Goal: Check status: Check status

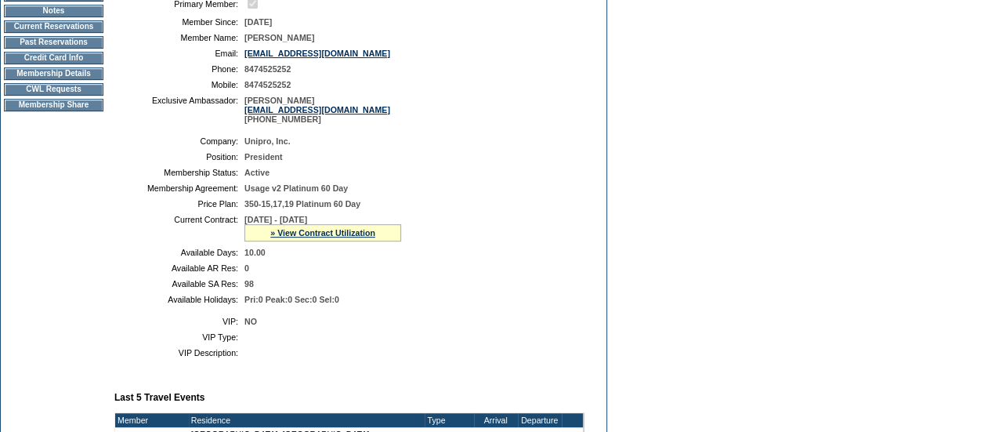
scroll to position [192, 0]
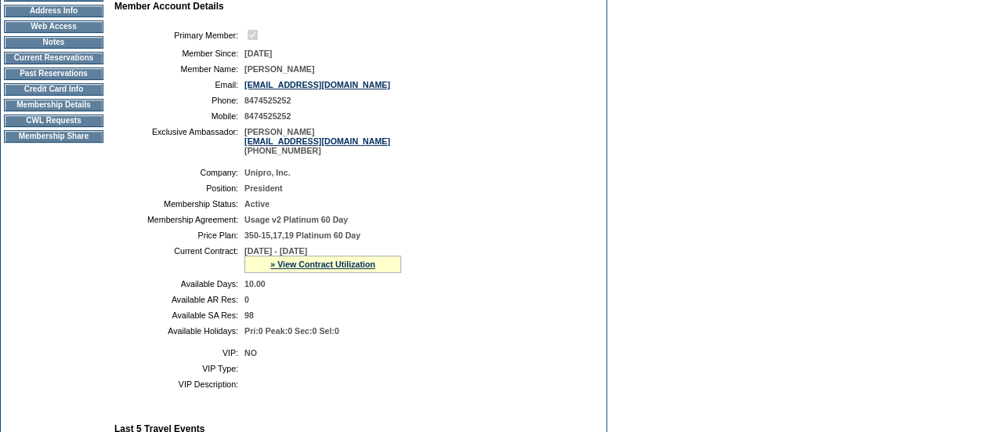
click at [54, 111] on td "Membership Details" at bounding box center [54, 105] width 100 height 13
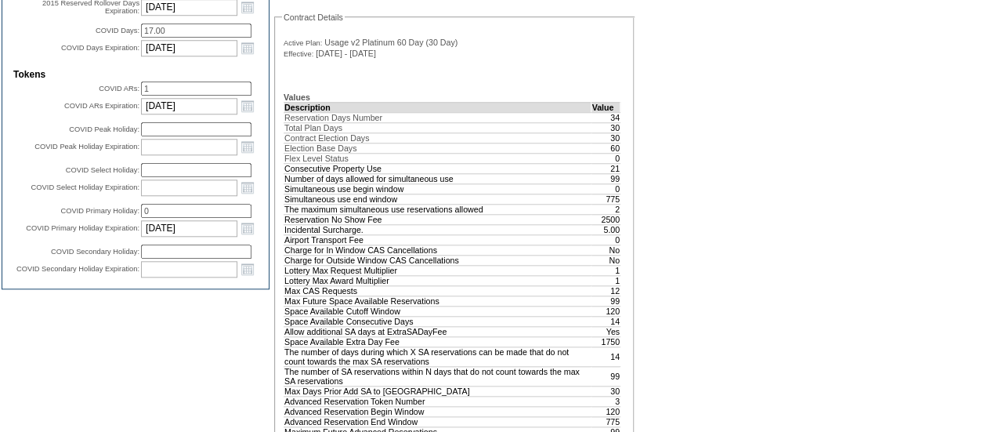
scroll to position [761, 0]
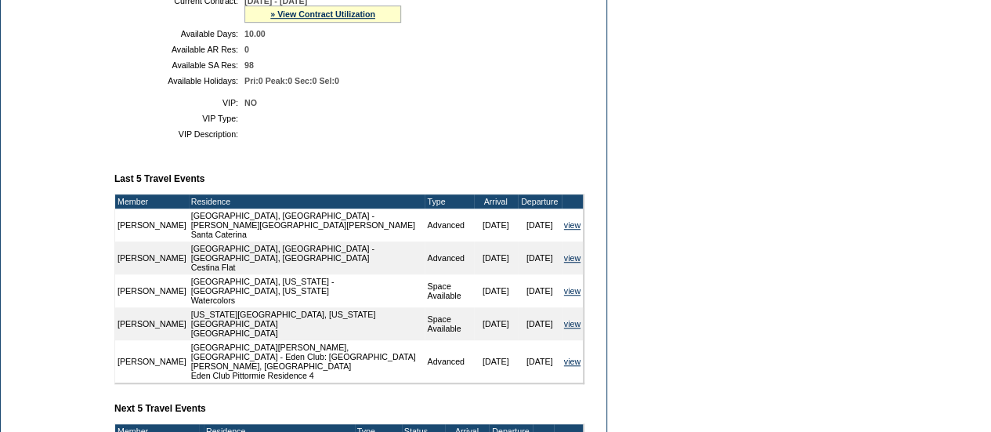
scroll to position [698, 0]
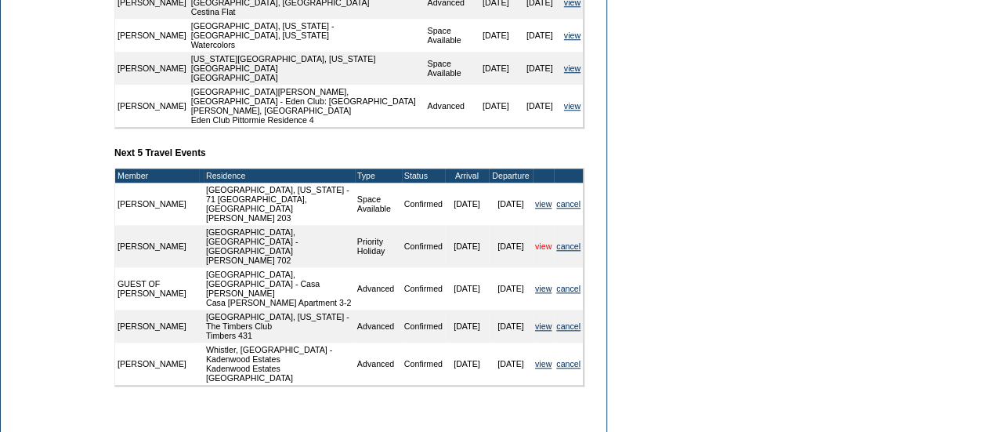
click at [542, 241] on link "view" at bounding box center [543, 245] width 16 height 9
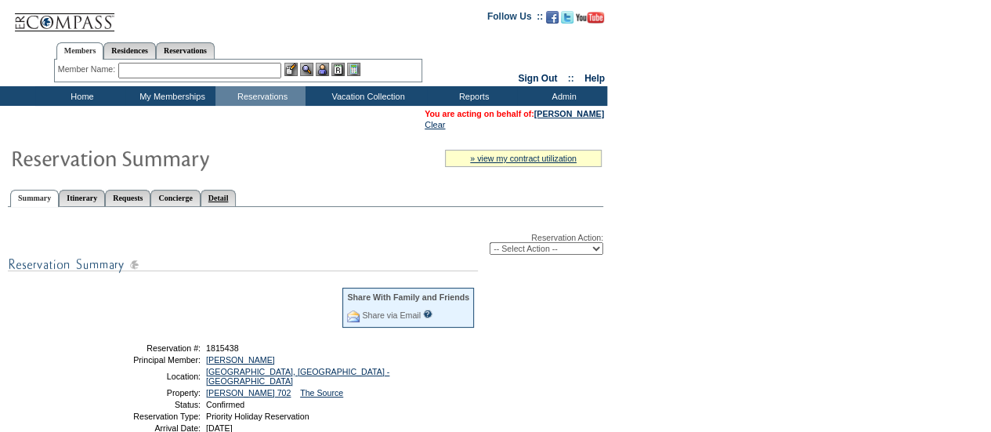
click at [237, 191] on link "Detail" at bounding box center [219, 198] width 36 height 16
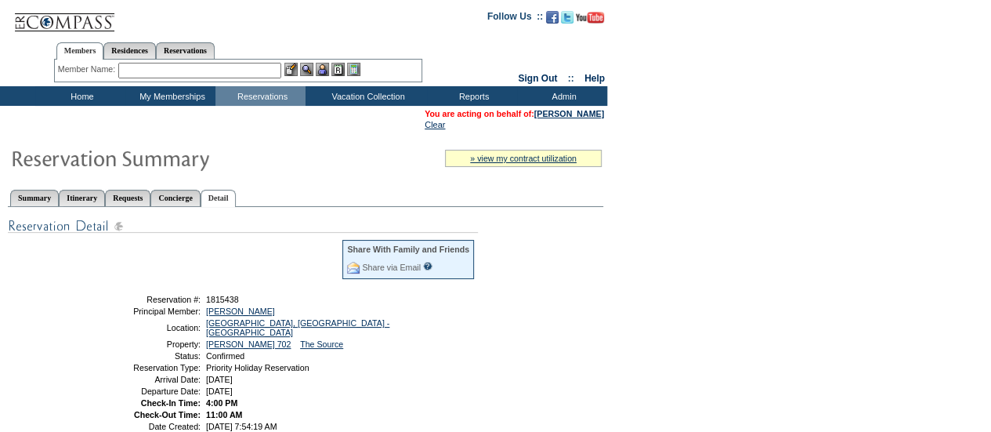
click at [567, 118] on table "You are acting on behalf of: [PERSON_NAME] Clear" at bounding box center [514, 119] width 183 height 24
click at [568, 118] on link "[PERSON_NAME]" at bounding box center [570, 113] width 70 height 9
